Goal: Task Accomplishment & Management: Use online tool/utility

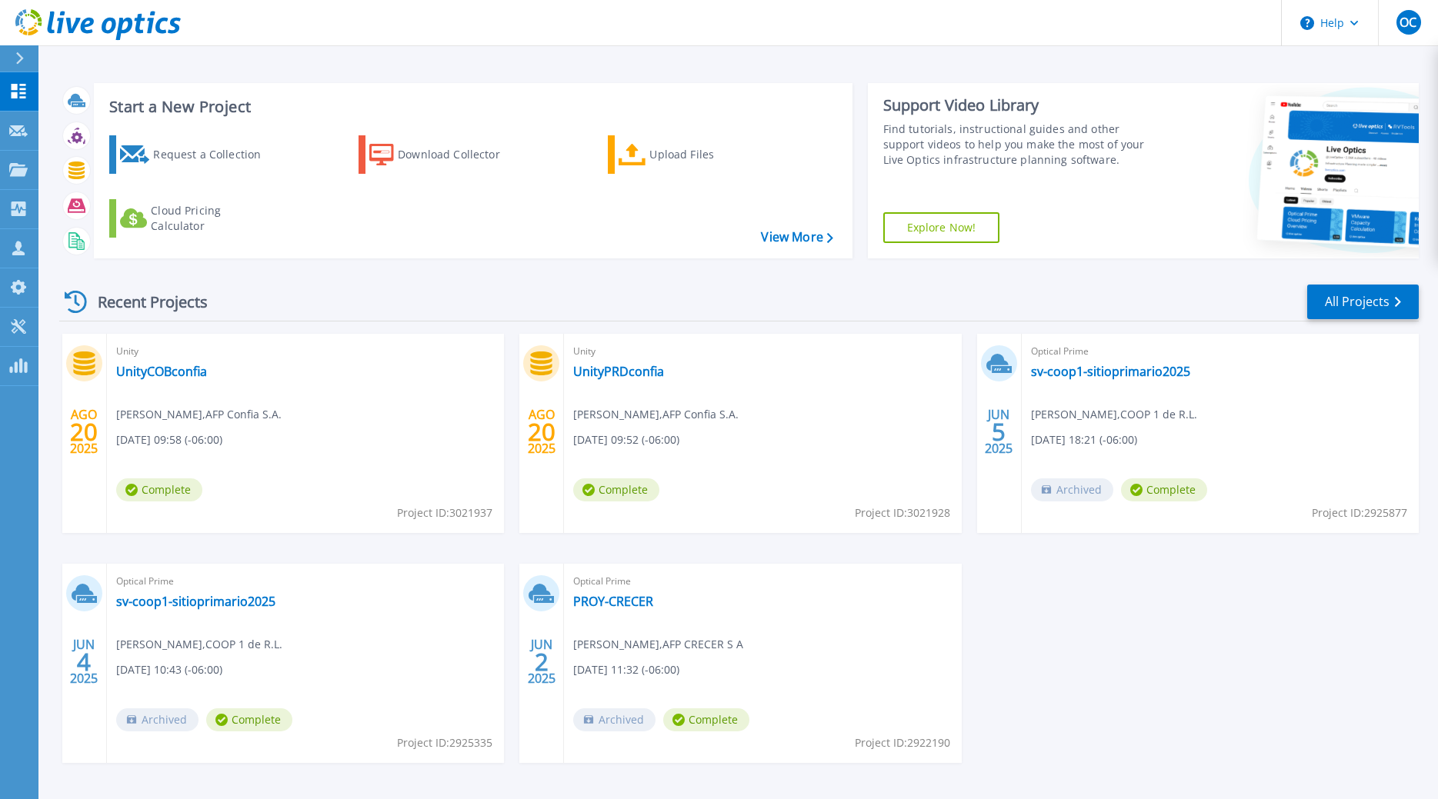
click at [686, 176] on div "Request a Collection Download Collector Upload Files Cloud Pricing Calculator" at bounding box center [471, 187] width 748 height 128
click at [672, 161] on div "Upload Files" at bounding box center [710, 154] width 123 height 31
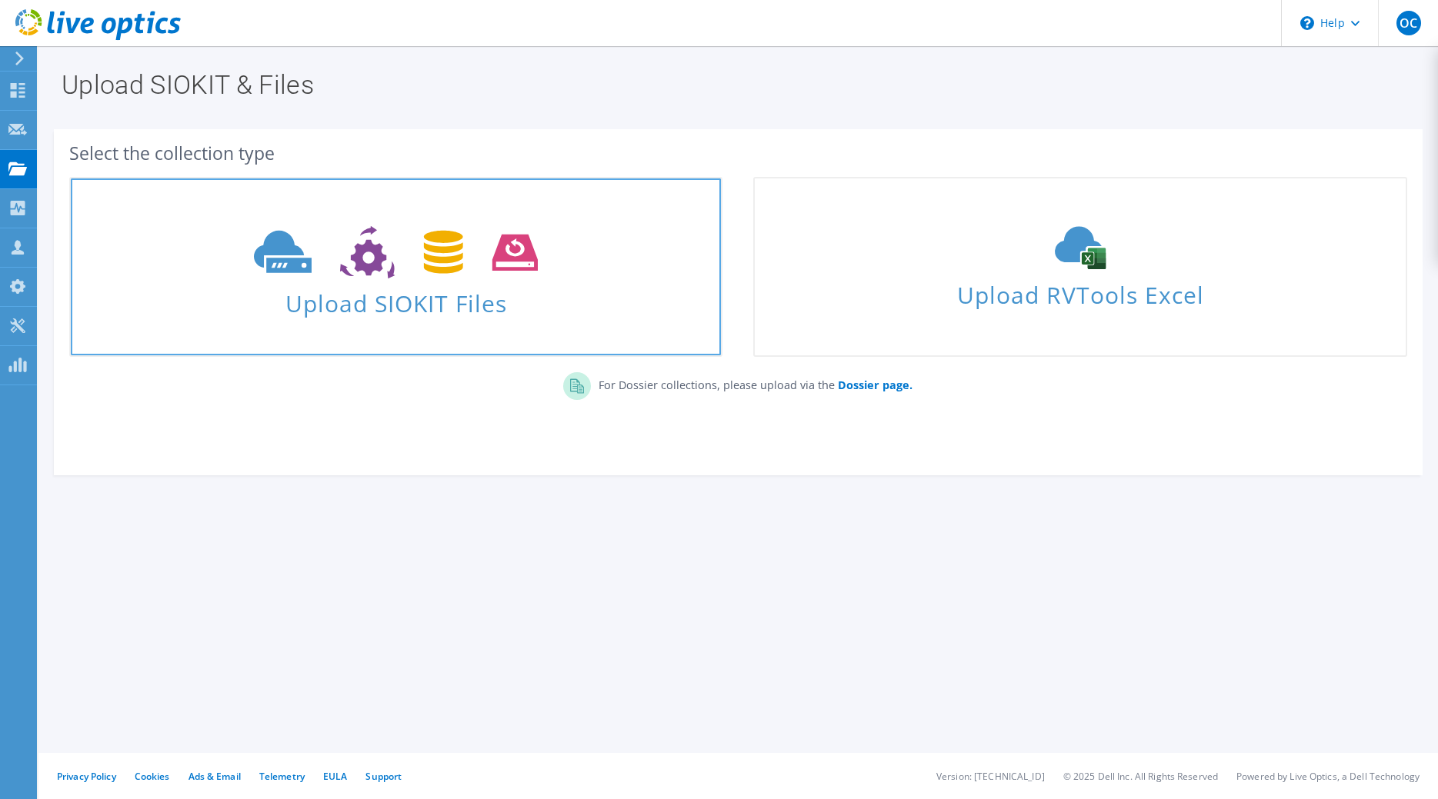
click at [551, 258] on span at bounding box center [396, 250] width 650 height 65
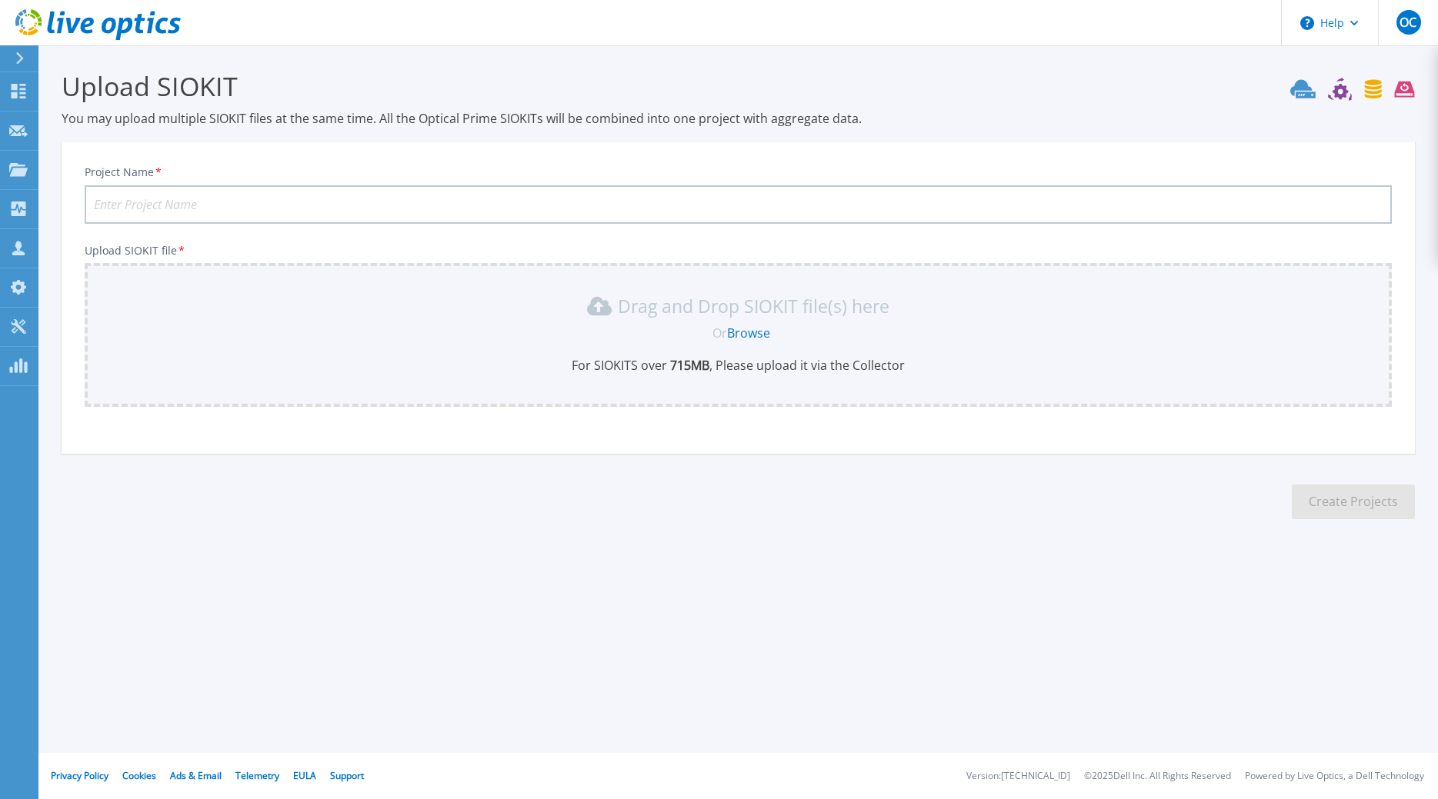
click at [557, 501] on section "Upload SIOKIT You may upload multiple SIOKIT files at the same time. All the Op…" at bounding box center [737, 299] width 1399 height 509
click at [747, 338] on link "Browse" at bounding box center [748, 333] width 43 height 17
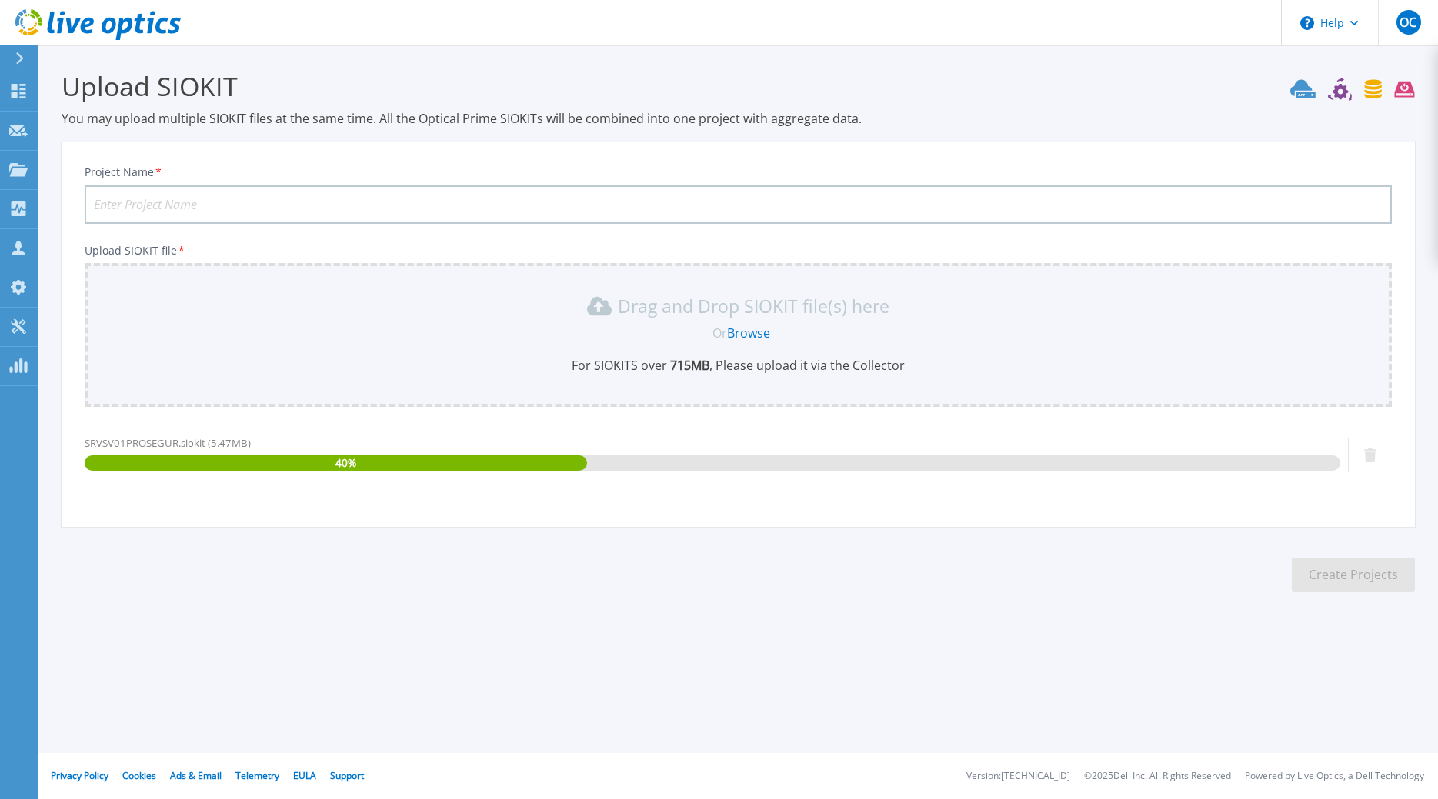
click at [249, 231] on div "Project Name * Upload SIOKIT file * Drag and Drop SIOKIT file(s) here Or Browse…" at bounding box center [738, 339] width 1353 height 375
click at [272, 203] on input "Project Name *" at bounding box center [738, 204] width 1307 height 38
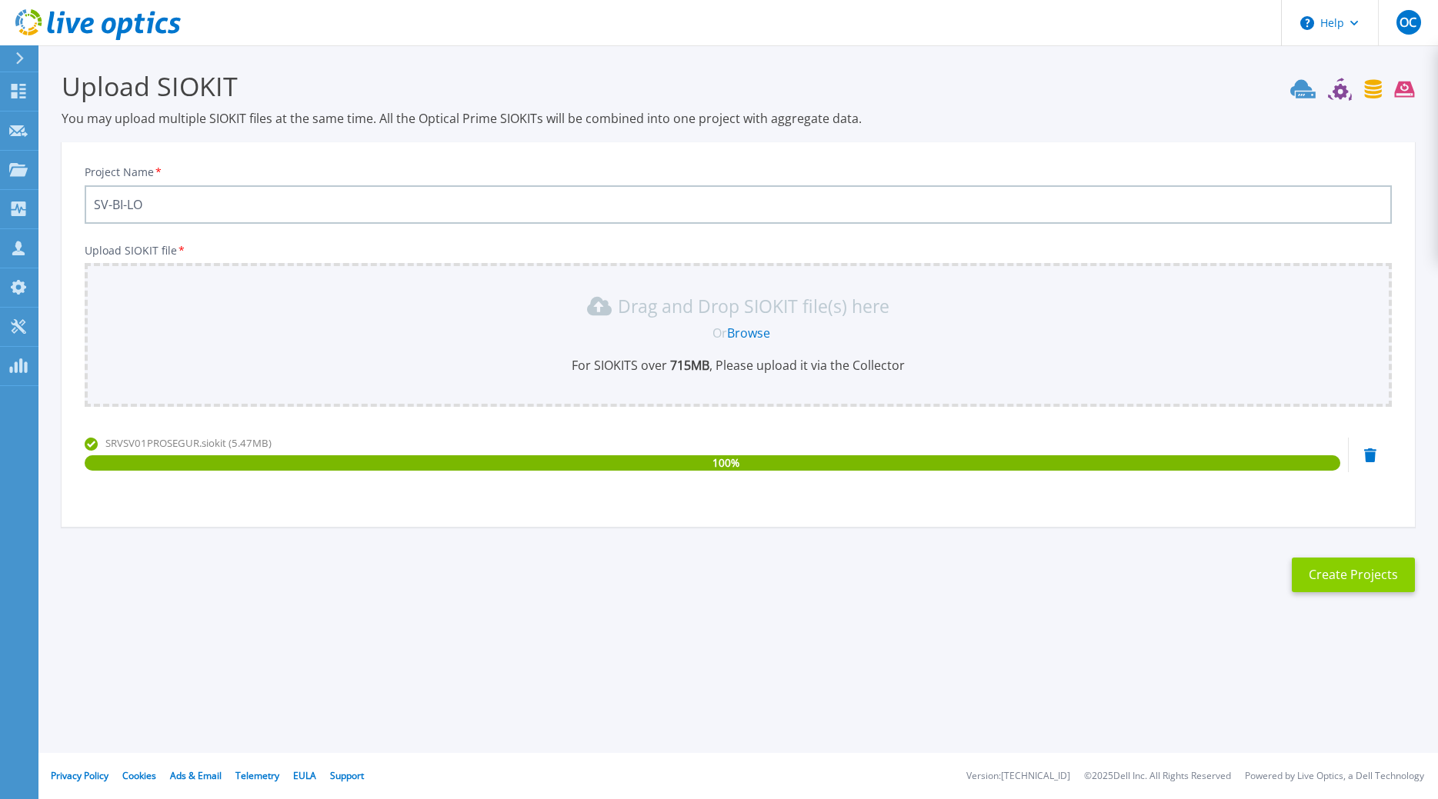
type input "SV-BI-LO"
click at [1322, 570] on button "Create Projects" at bounding box center [1353, 575] width 123 height 35
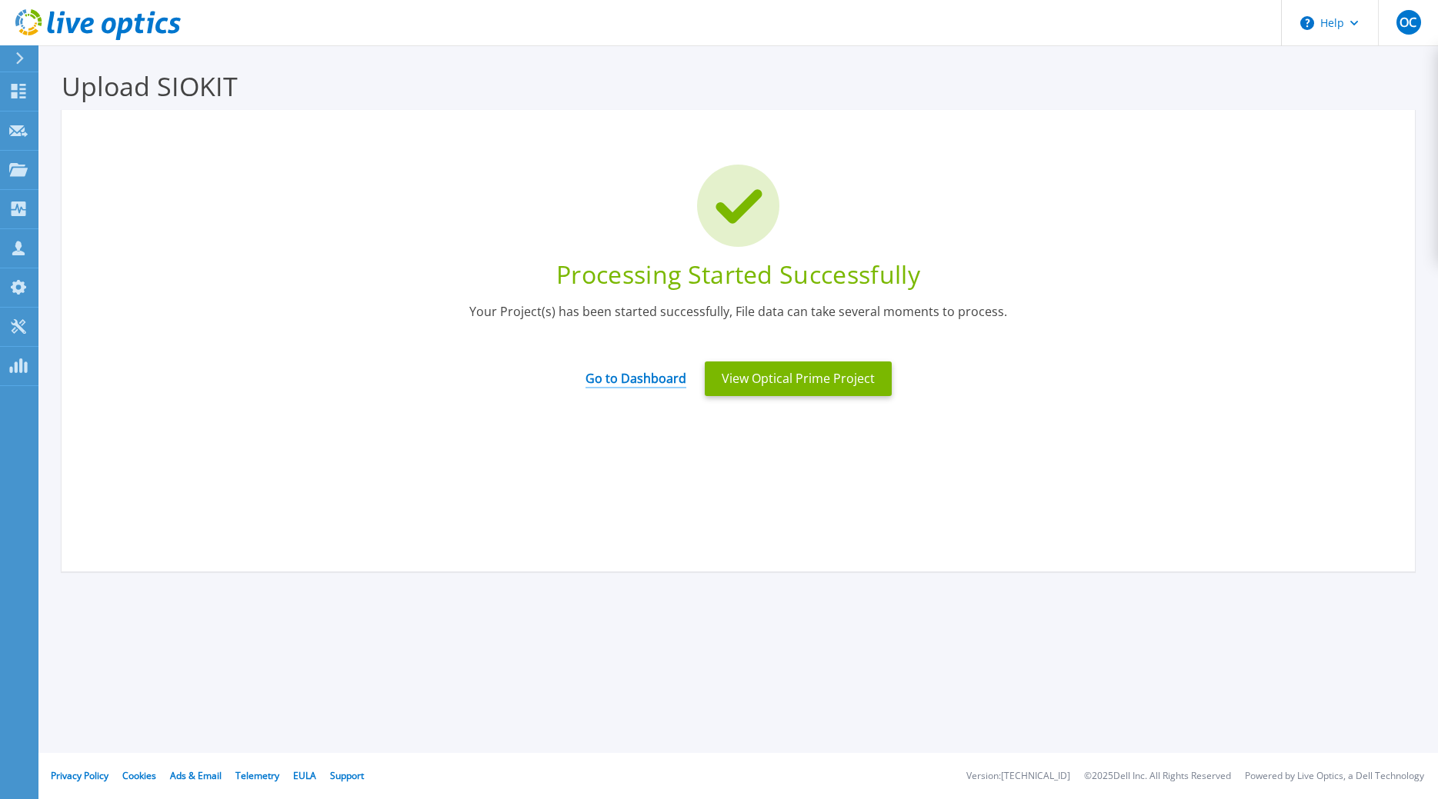
click at [656, 371] on link "Go to Dashboard" at bounding box center [635, 374] width 101 height 30
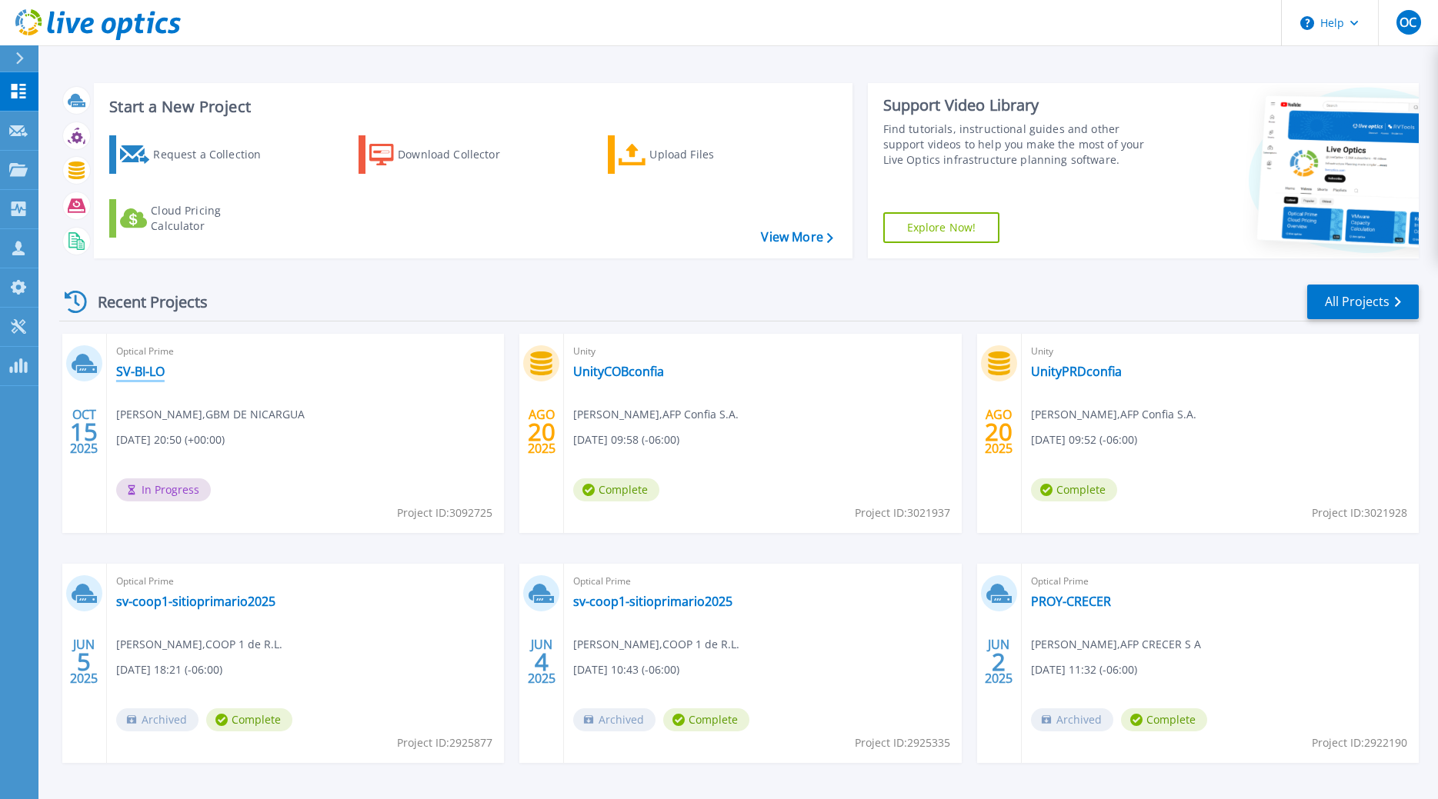
click at [160, 364] on link "SV-BI-LO" at bounding box center [140, 371] width 48 height 15
